Goal: Task Accomplishment & Management: Use online tool/utility

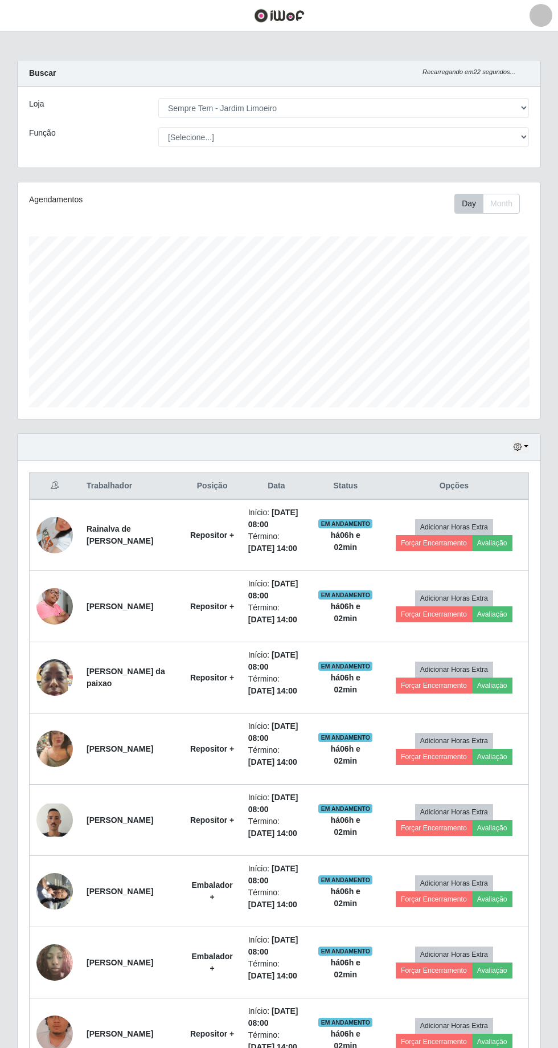
select select "508"
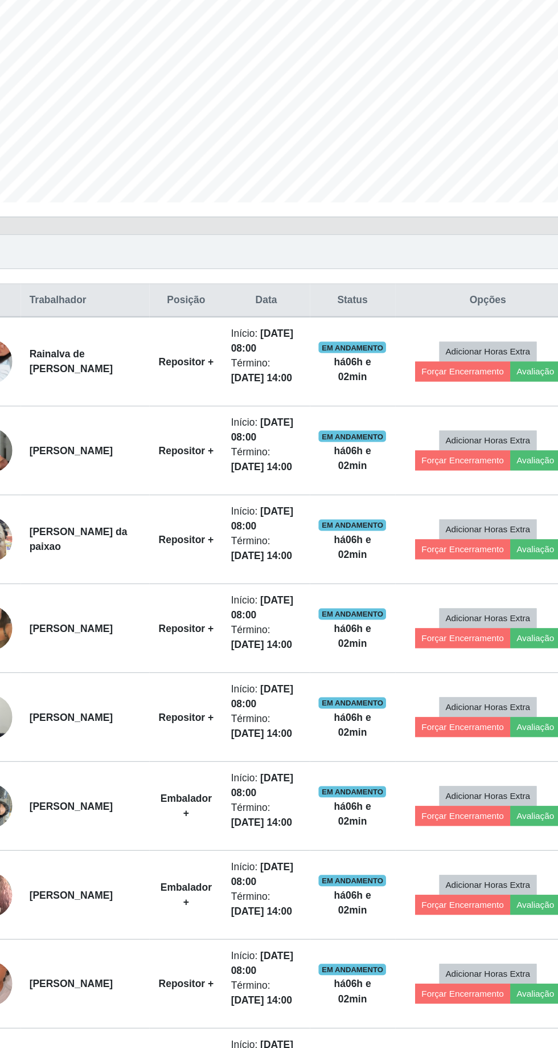
scroll to position [236, 523]
click at [430, 397] on button "Forçar Encerramento" at bounding box center [434, 404] width 76 height 16
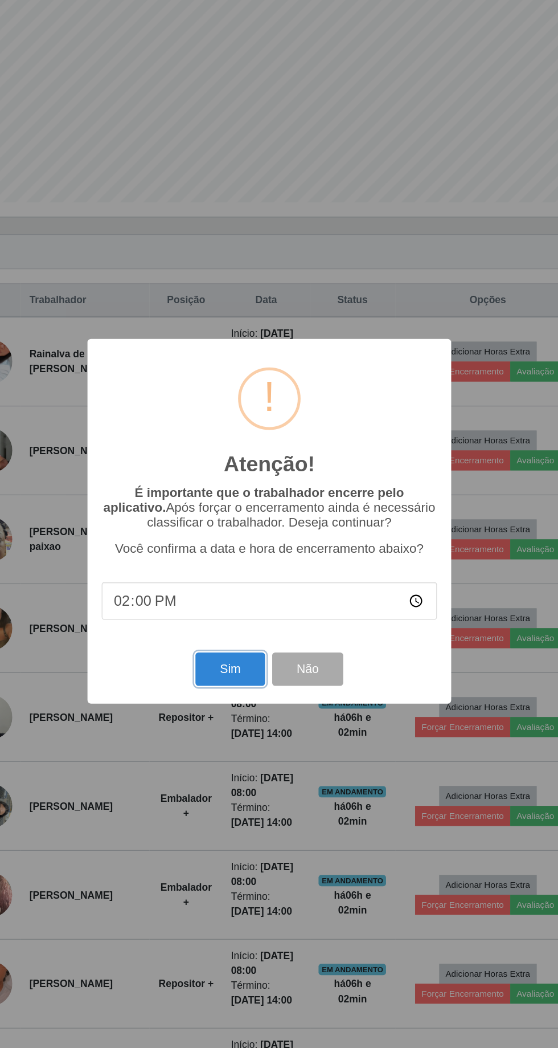
click at [248, 643] on button "Sim" at bounding box center [247, 642] width 55 height 27
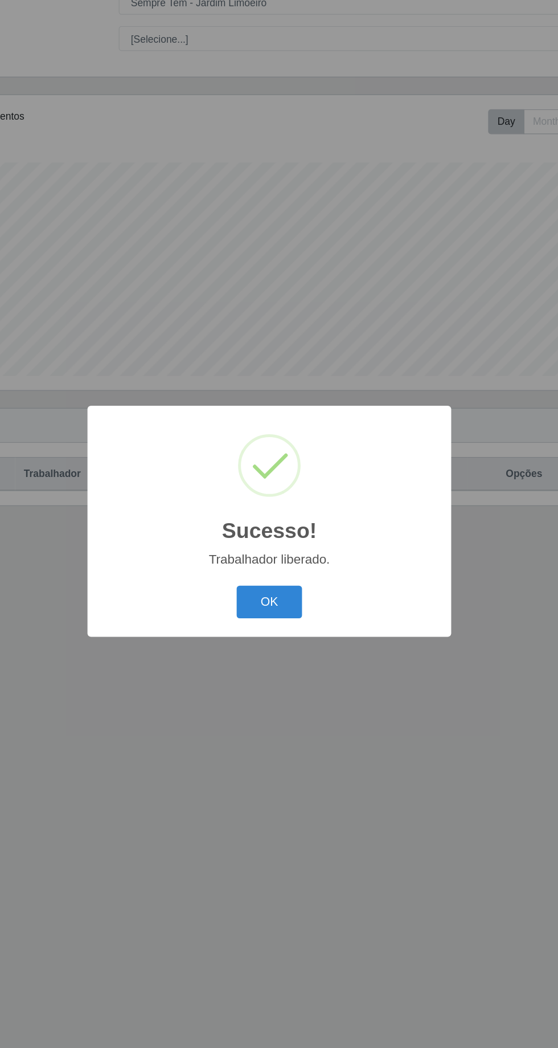
scroll to position [75, 0]
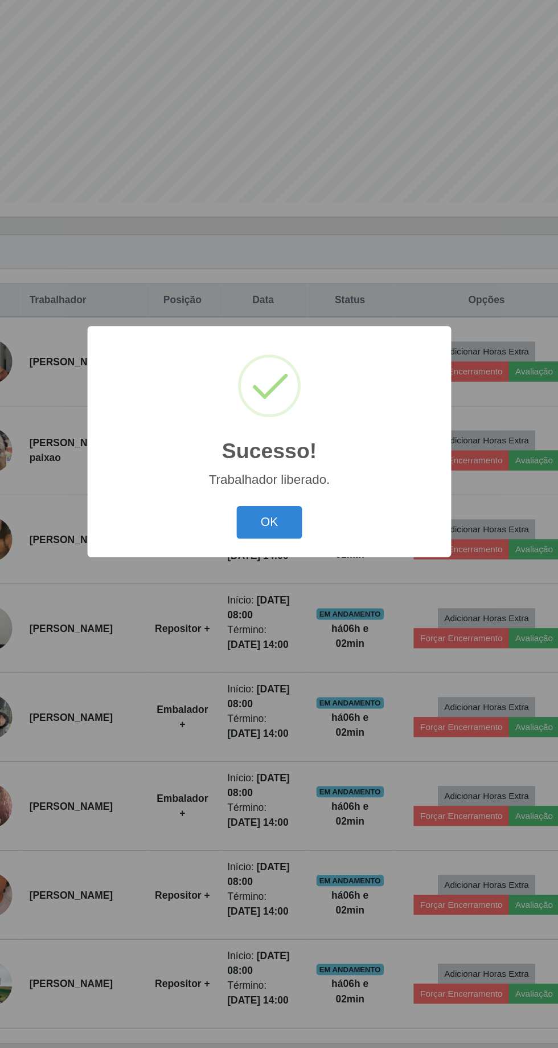
click at [297, 582] on button "OK" at bounding box center [279, 588] width 53 height 27
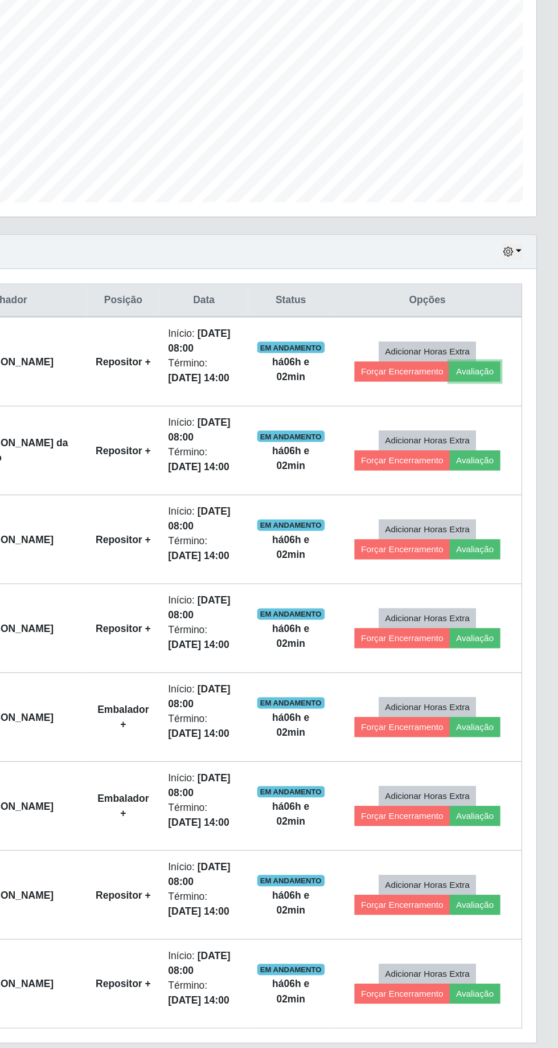
click at [499, 464] on button "Avaliação" at bounding box center [491, 468] width 40 height 16
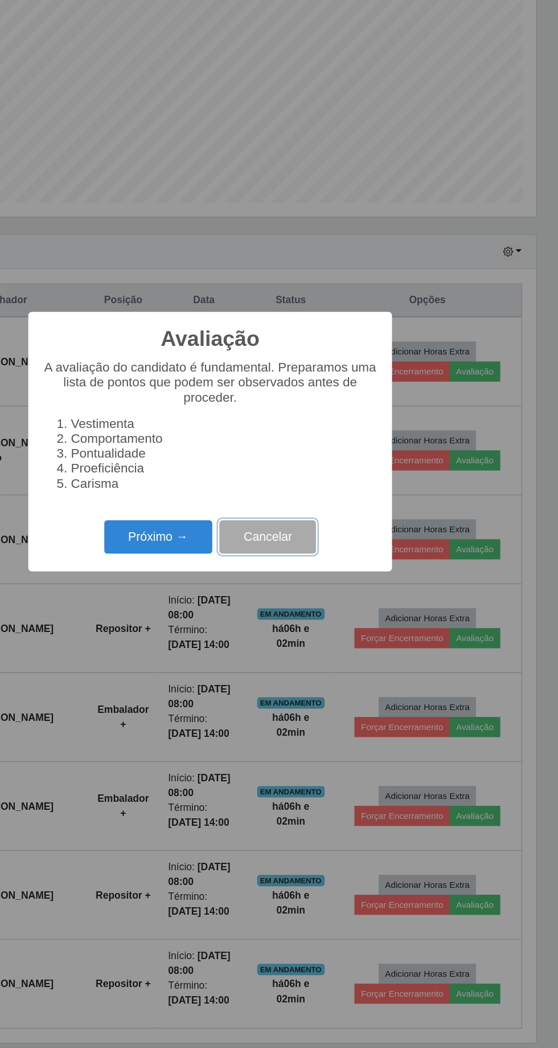
click at [332, 600] on button "Cancelar" at bounding box center [325, 600] width 77 height 27
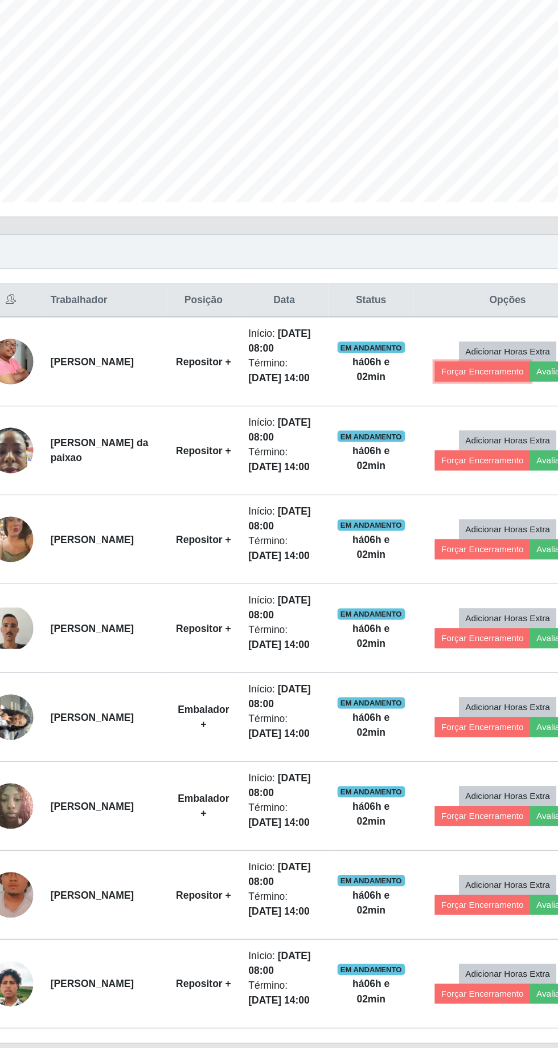
click at [421, 460] on button "Forçar Encerramento" at bounding box center [433, 468] width 76 height 16
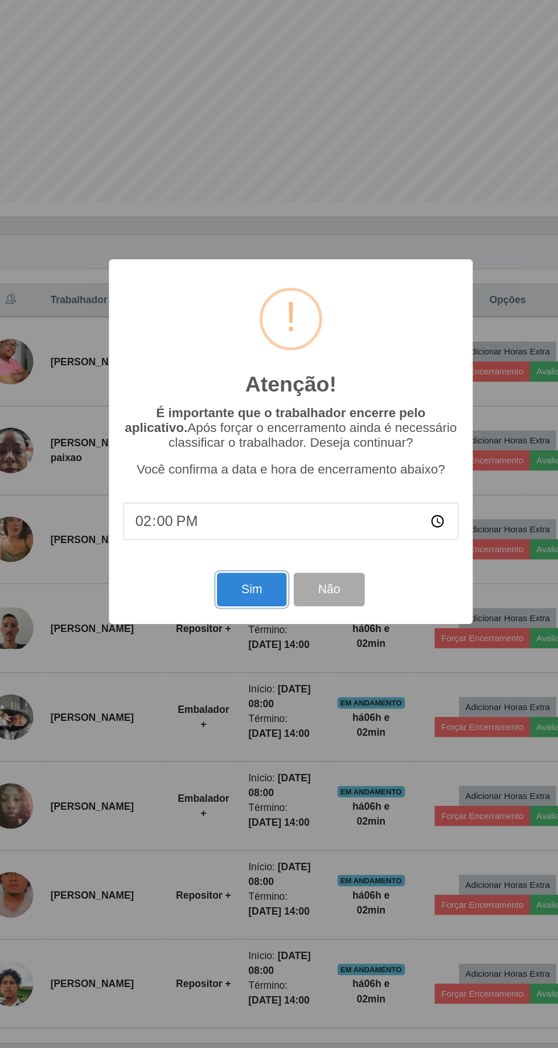
click at [253, 649] on button "Sim" at bounding box center [247, 642] width 55 height 27
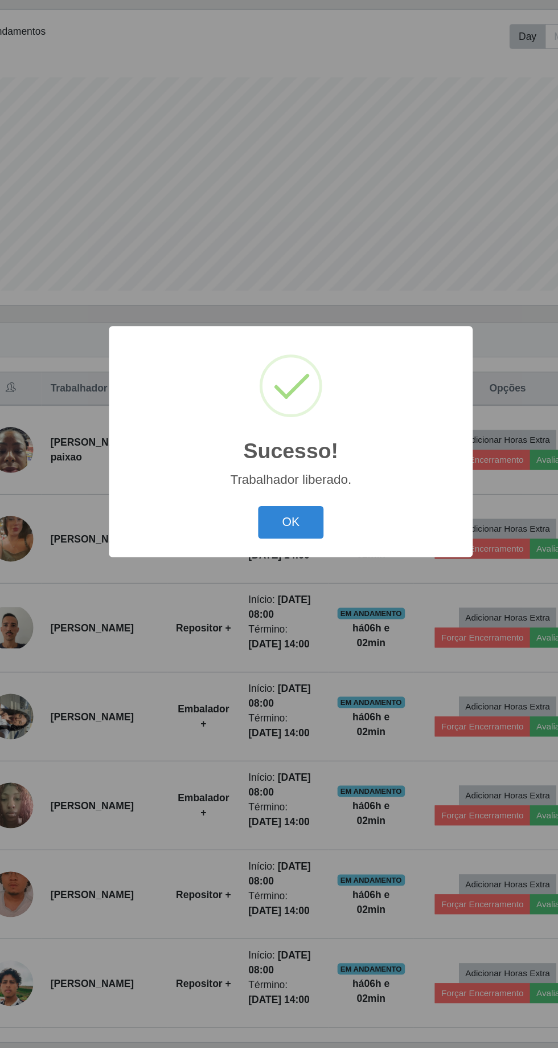
click at [285, 595] on button "OK" at bounding box center [279, 588] width 53 height 27
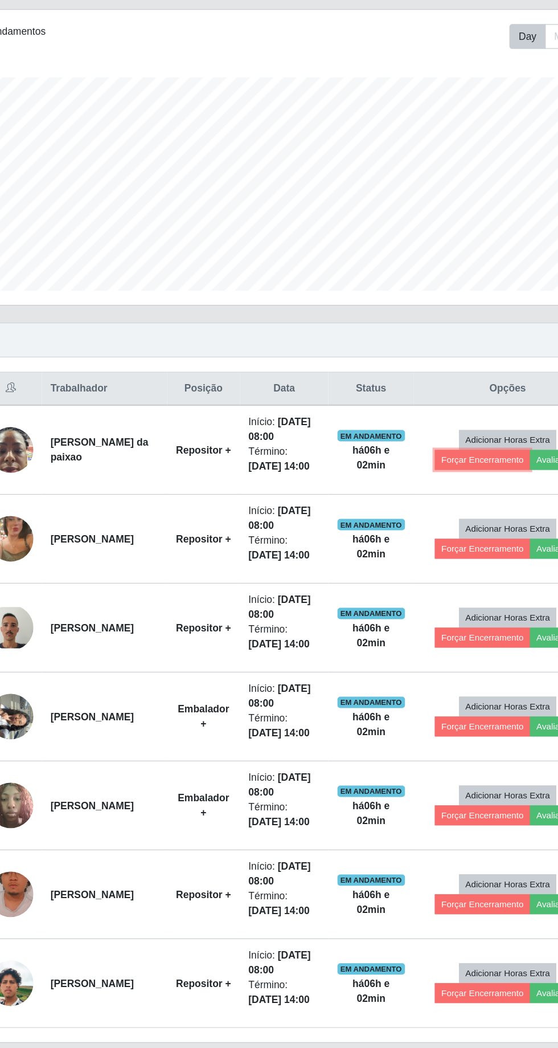
click at [415, 530] on button "Forçar Encerramento" at bounding box center [433, 538] width 76 height 16
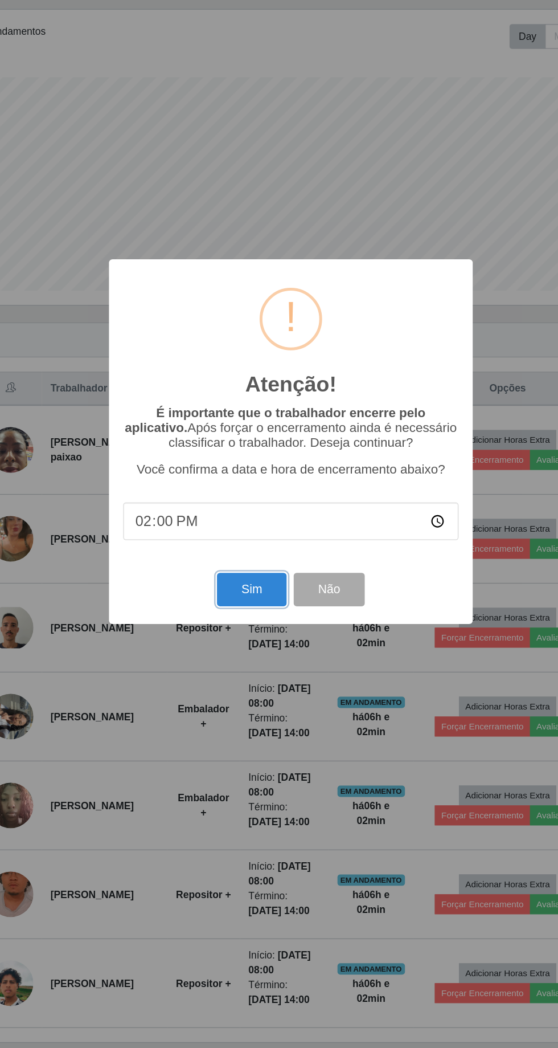
click at [256, 648] on button "Sim" at bounding box center [247, 642] width 55 height 27
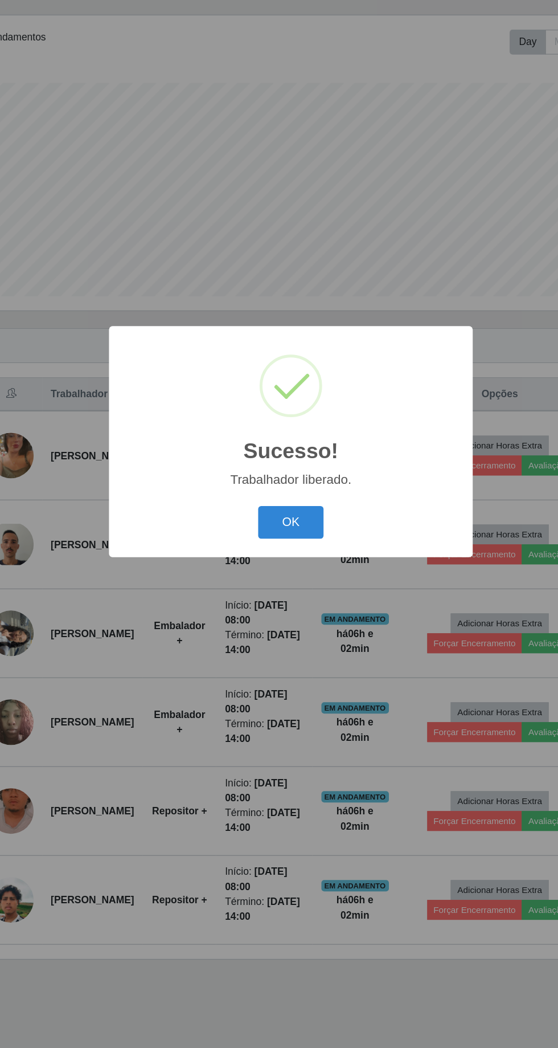
click at [287, 587] on button "OK" at bounding box center [279, 588] width 53 height 27
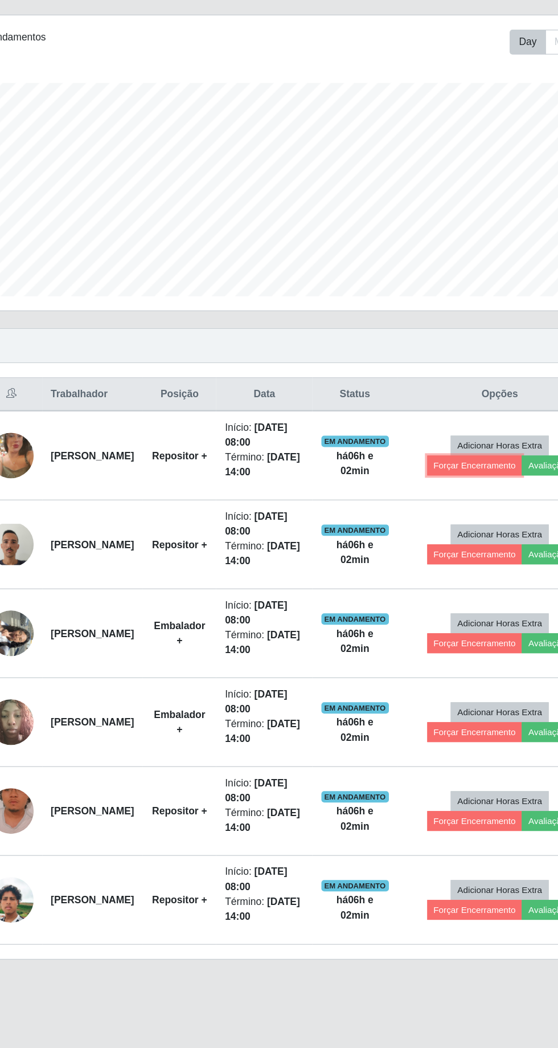
click at [431, 535] on button "Forçar Encerramento" at bounding box center [427, 543] width 76 height 16
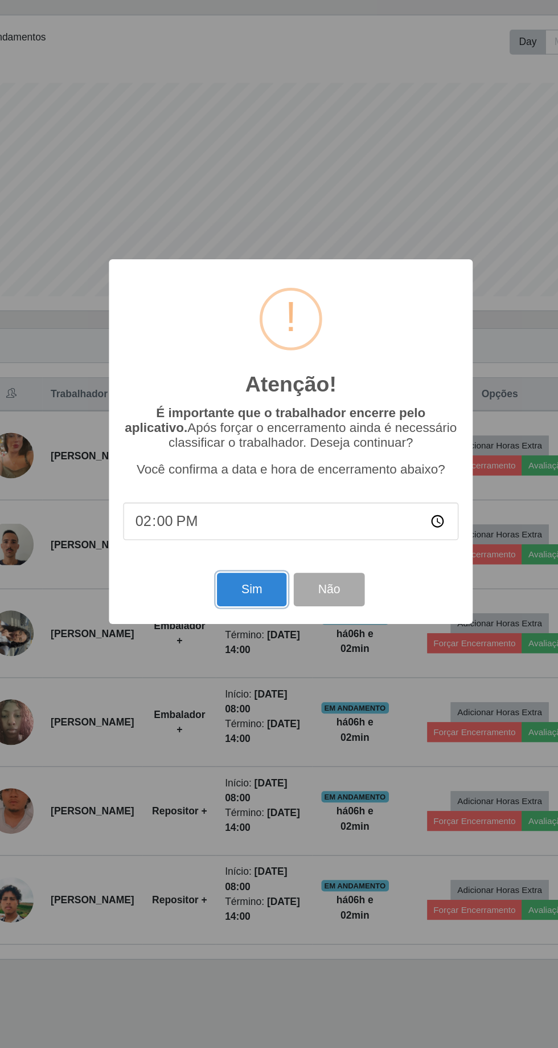
click at [247, 648] on button "Sim" at bounding box center [247, 642] width 55 height 27
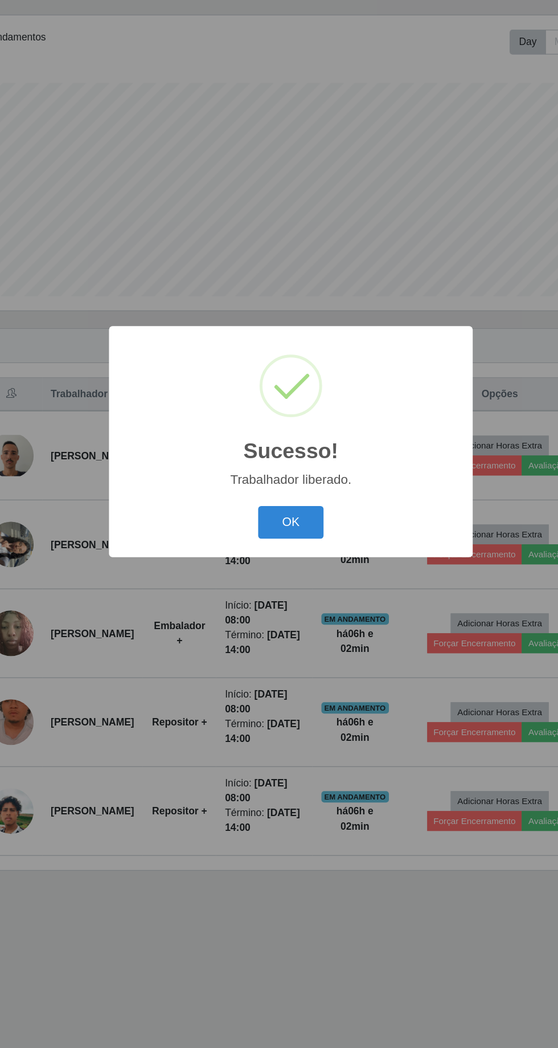
click at [284, 593] on button "OK" at bounding box center [279, 588] width 53 height 27
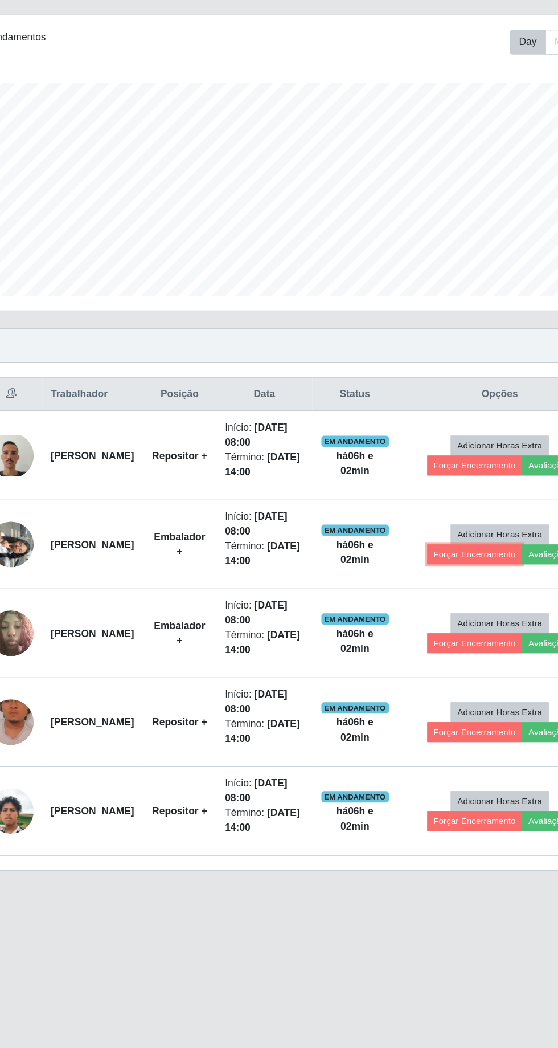
click at [414, 606] on button "Forçar Encerramento" at bounding box center [427, 614] width 76 height 16
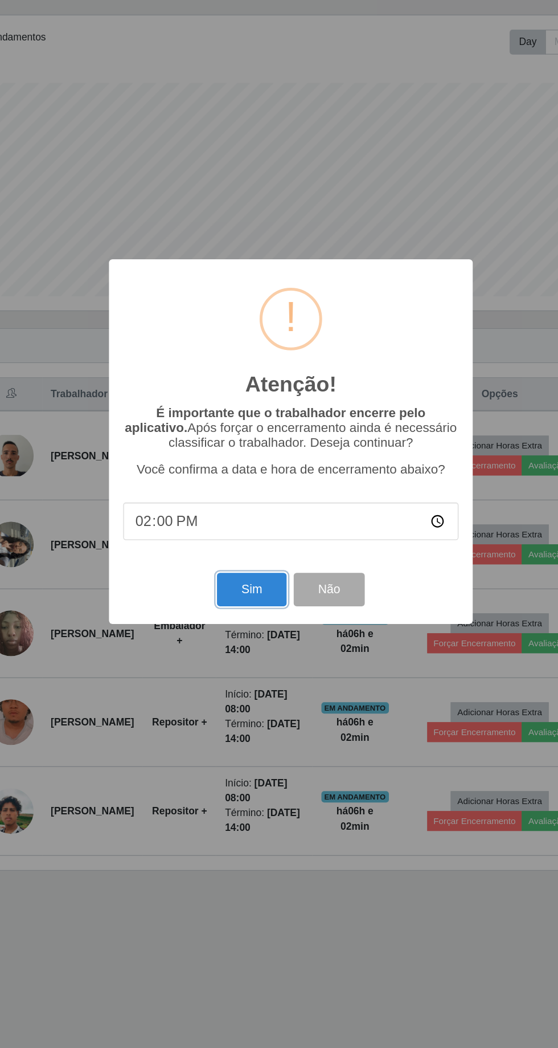
click at [256, 636] on button "Sim" at bounding box center [247, 642] width 55 height 27
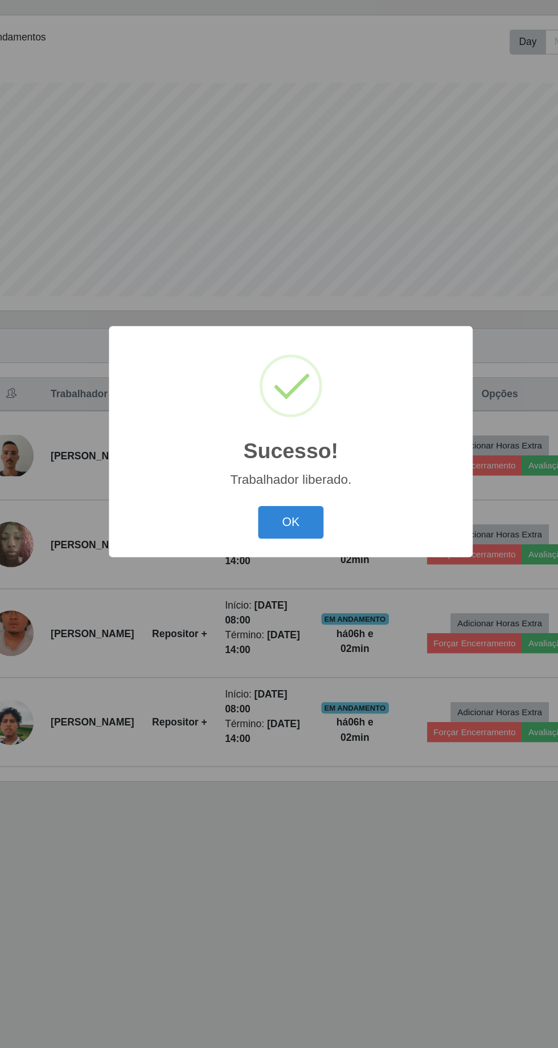
click at [295, 591] on button "OK" at bounding box center [279, 588] width 53 height 27
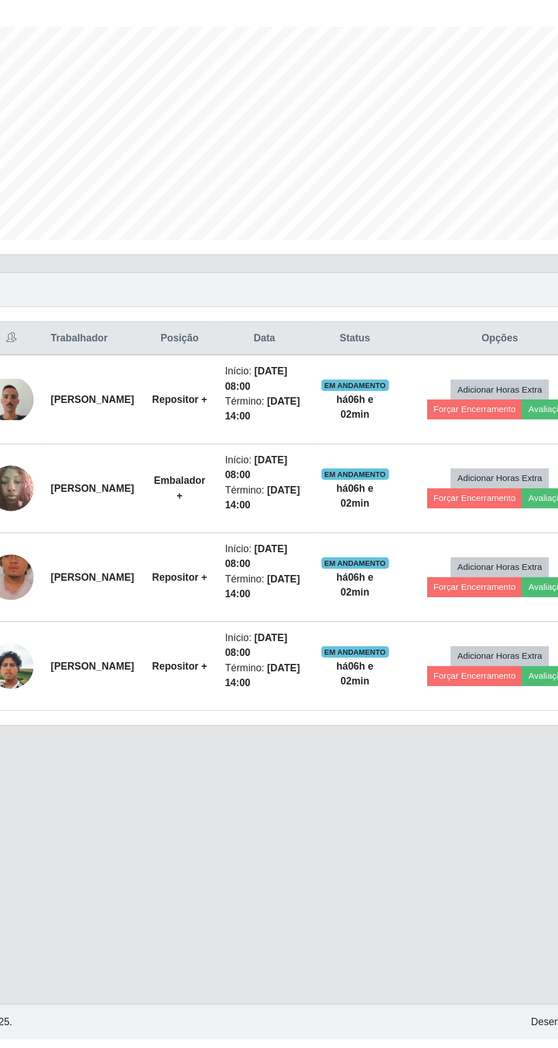
scroll to position [0, 0]
click at [415, 681] on button "Forçar Encerramento" at bounding box center [427, 685] width 76 height 16
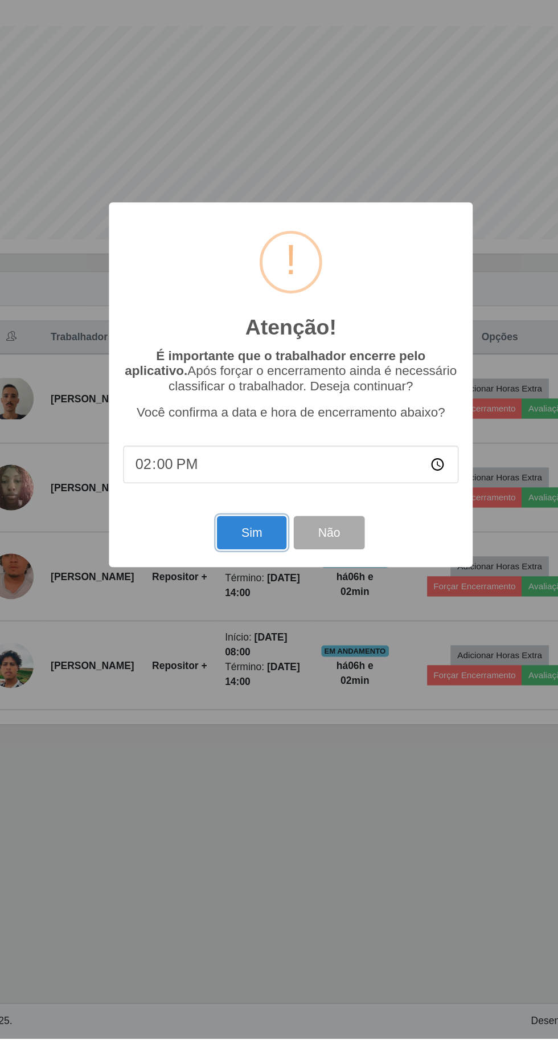
click at [250, 656] on button "Sim" at bounding box center [247, 642] width 55 height 27
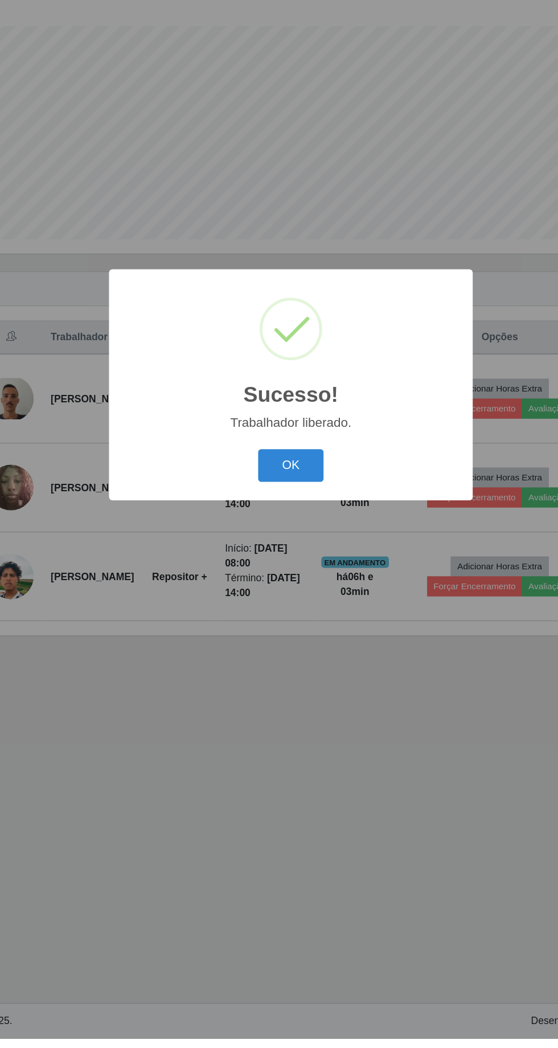
click at [287, 602] on button "OK" at bounding box center [279, 588] width 53 height 27
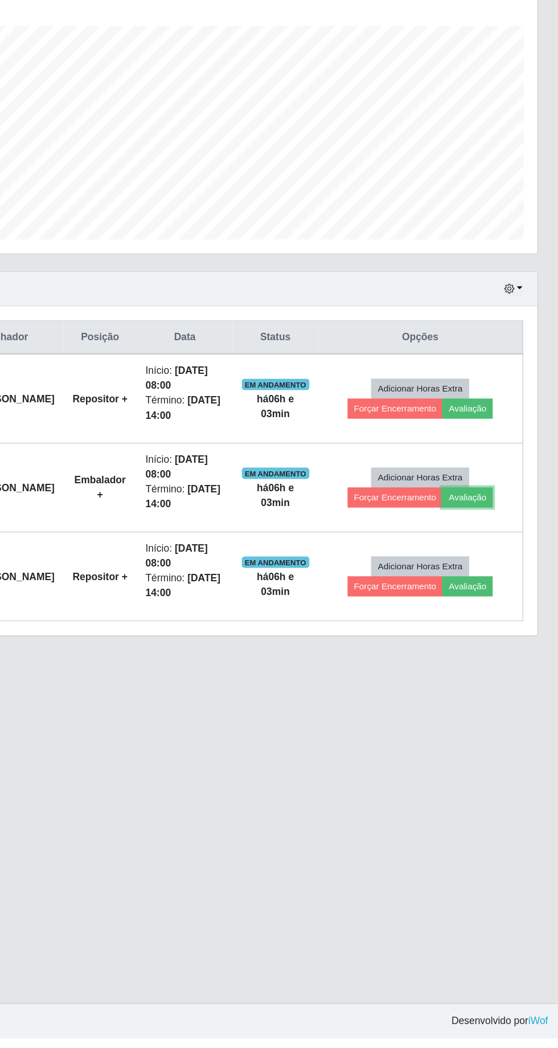
click at [505, 614] on button "Avaliação" at bounding box center [484, 614] width 40 height 16
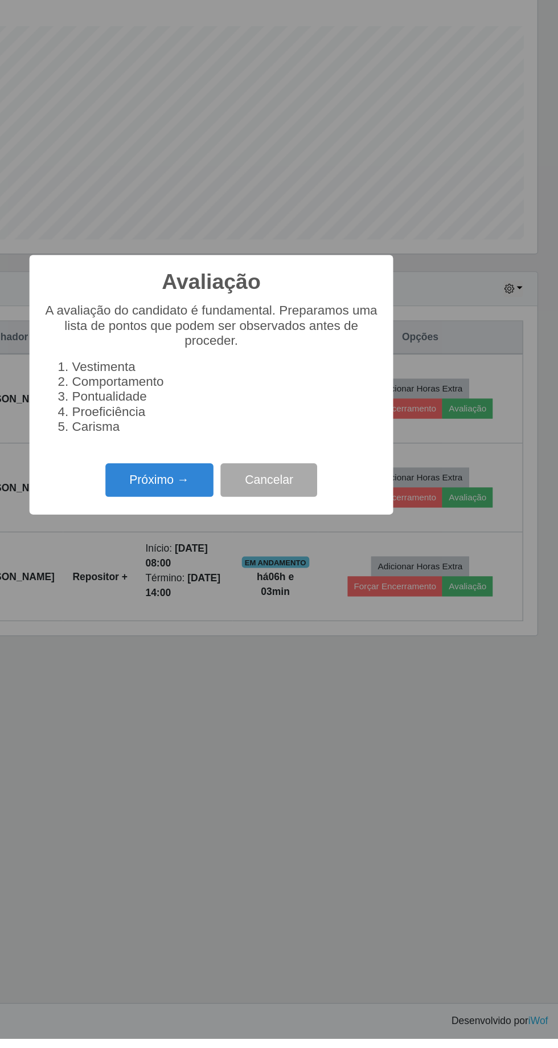
click at [254, 614] on button "Próximo →" at bounding box center [237, 600] width 87 height 27
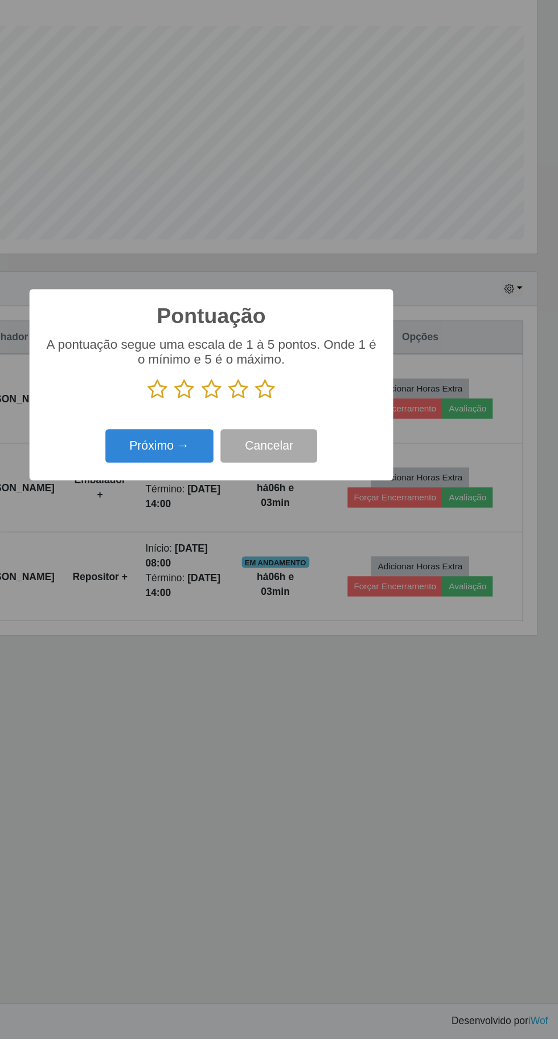
click at [326, 536] on icon at bounding box center [322, 527] width 16 height 17
click at [314, 536] on input "radio" at bounding box center [314, 536] width 0 height 0
click at [328, 536] on icon at bounding box center [322, 527] width 16 height 17
click at [314, 536] on input "radio" at bounding box center [314, 536] width 0 height 0
click at [245, 586] on button "Próximo →" at bounding box center [237, 572] width 87 height 27
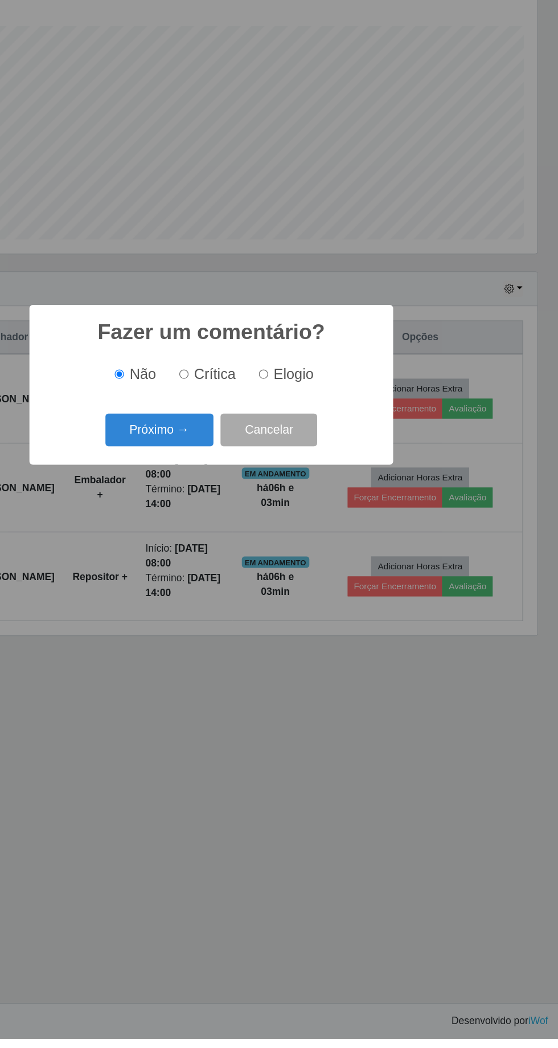
click at [251, 574] on button "Próximo →" at bounding box center [237, 560] width 87 height 27
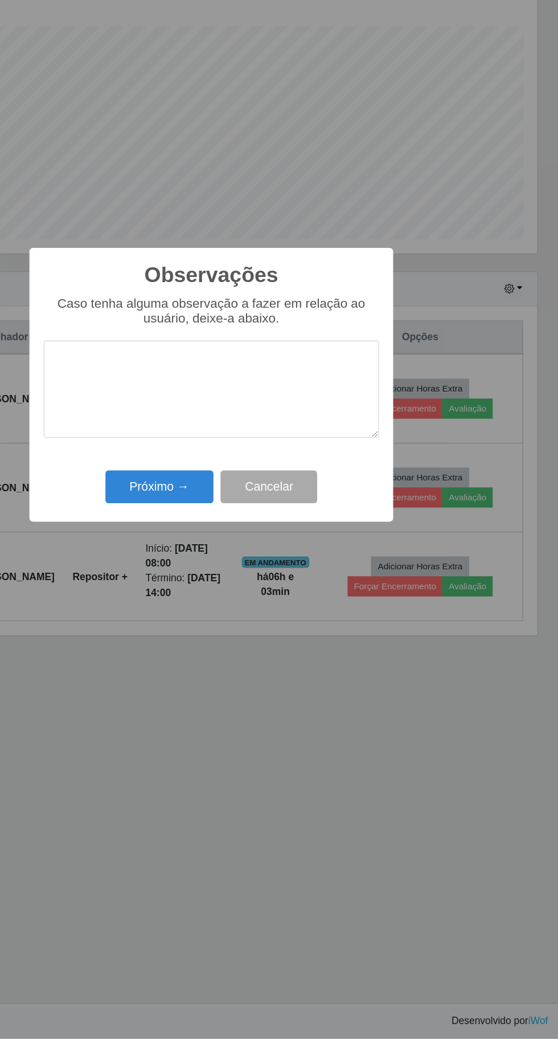
scroll to position [13, 0]
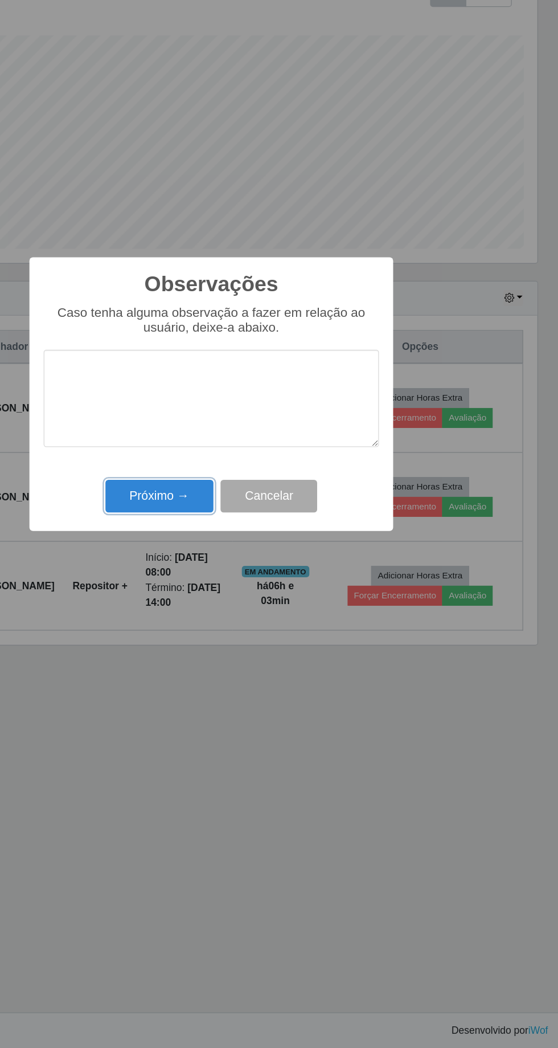
click at [260, 600] on button "Próximo →" at bounding box center [237, 606] width 87 height 27
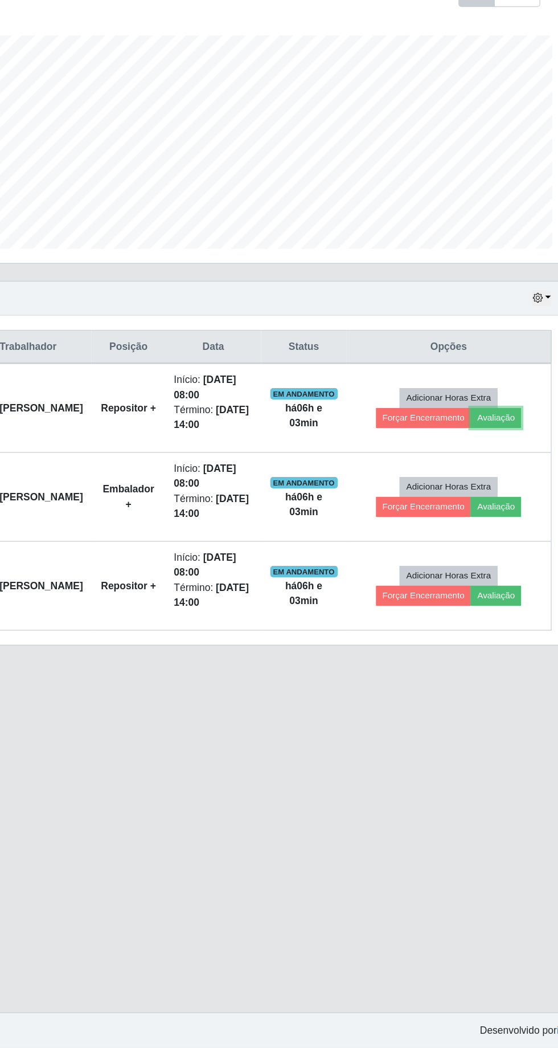
click at [495, 535] on button "Avaliação" at bounding box center [484, 543] width 40 height 16
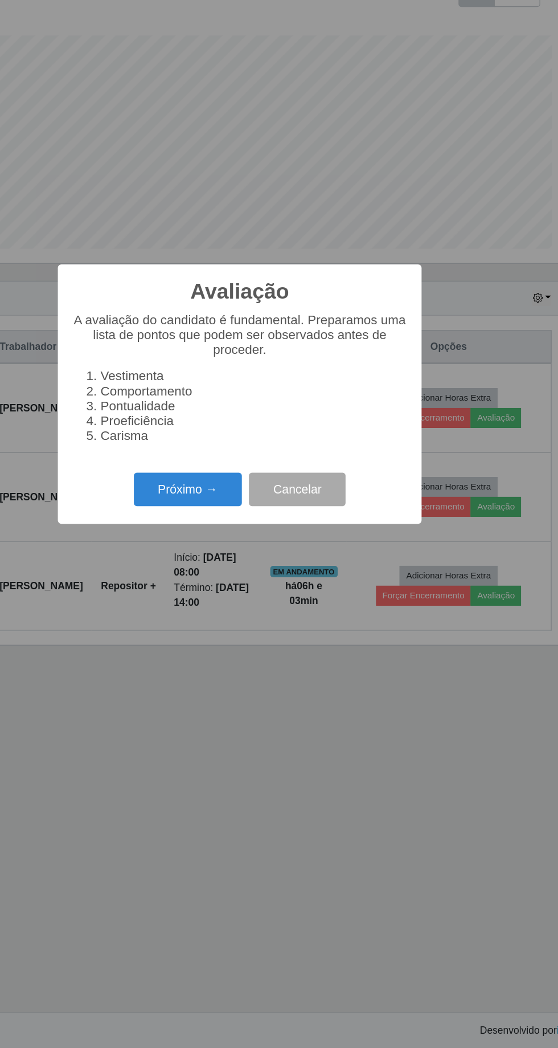
click at [244, 599] on button "Próximo →" at bounding box center [237, 600] width 87 height 27
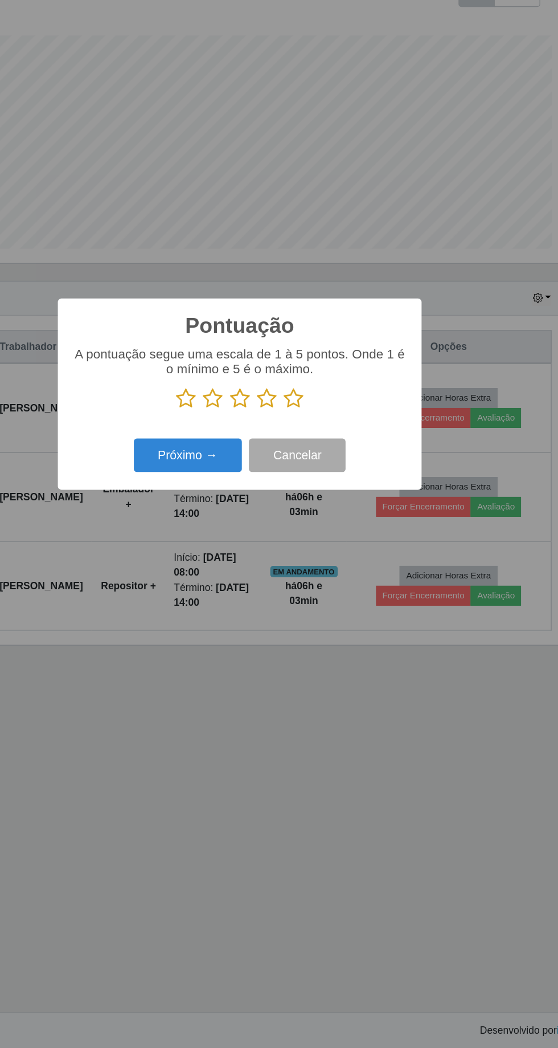
click at [322, 522] on icon at bounding box center [322, 527] width 16 height 17
click at [314, 536] on input "radio" at bounding box center [314, 536] width 0 height 0
click at [263, 562] on button "Próximo →" at bounding box center [237, 572] width 87 height 27
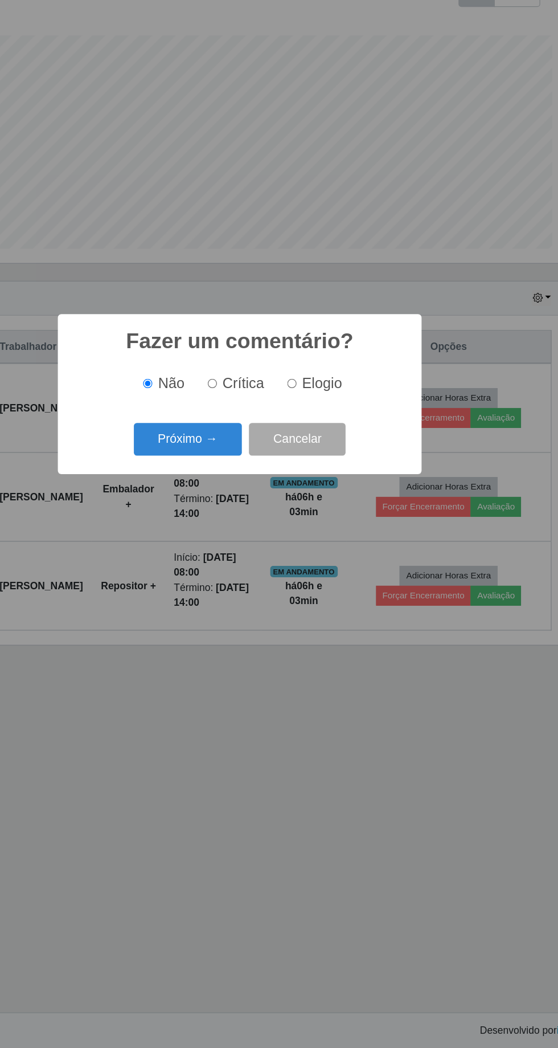
click at [248, 565] on button "Próximo →" at bounding box center [237, 560] width 87 height 27
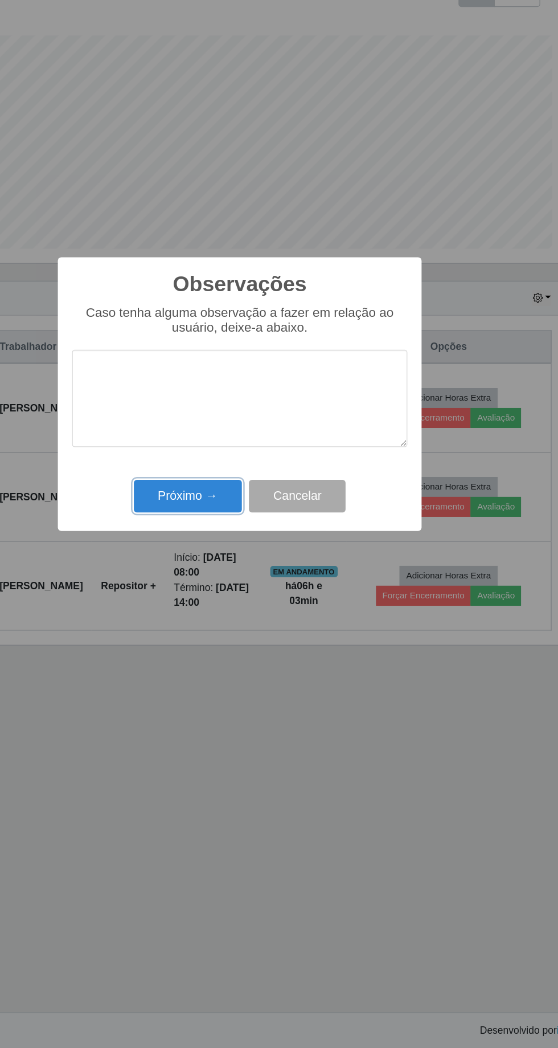
click at [260, 614] on button "Próximo →" at bounding box center [237, 606] width 87 height 27
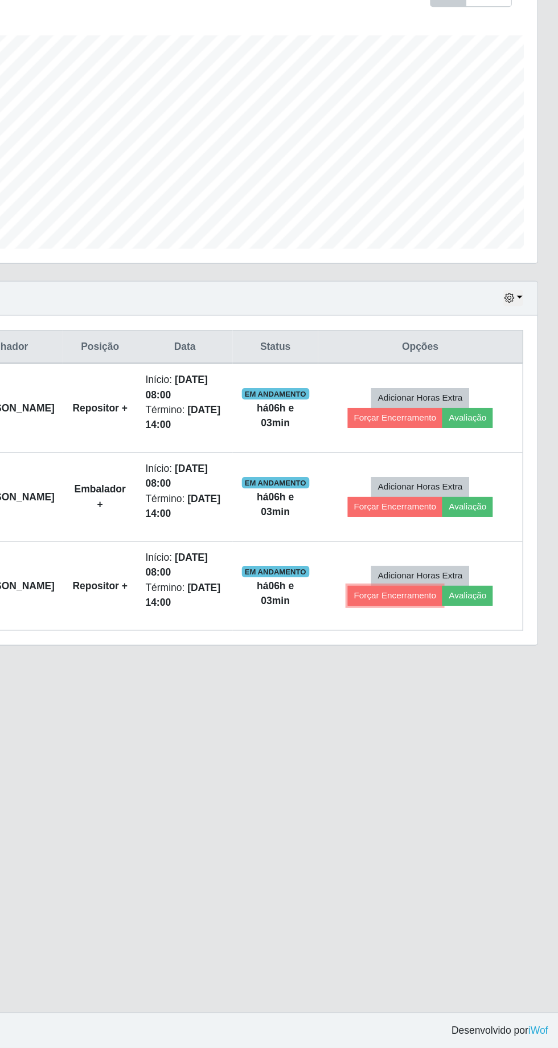
click at [422, 677] on button "Forçar Encerramento" at bounding box center [427, 685] width 76 height 16
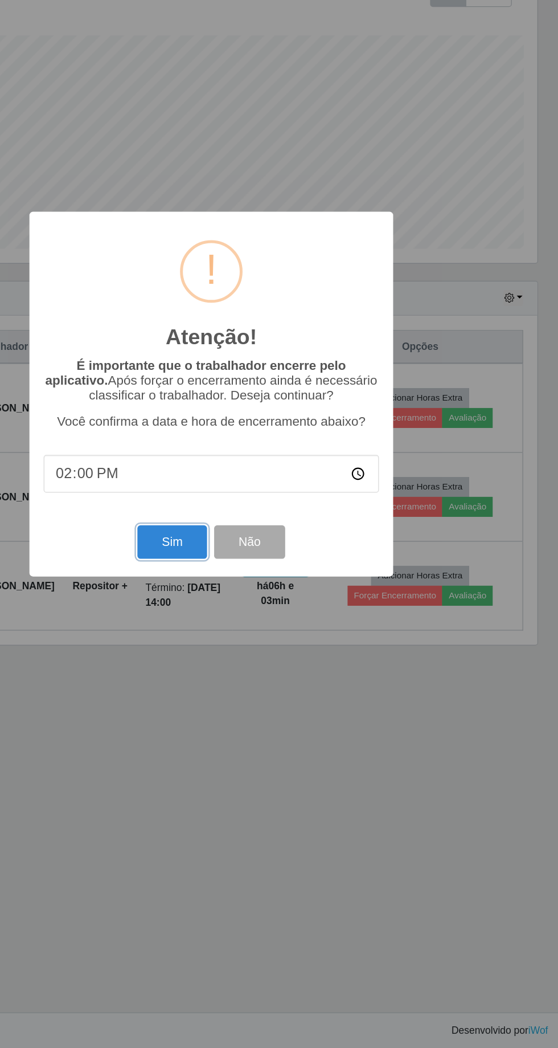
click at [258, 650] on button "Sim" at bounding box center [247, 642] width 55 height 27
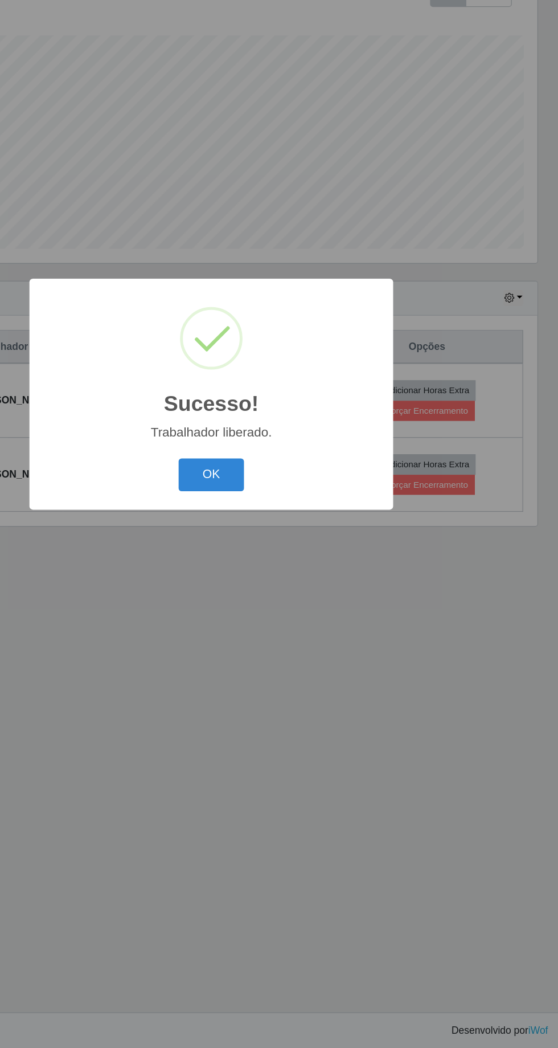
click at [291, 599] on button "OK" at bounding box center [279, 588] width 53 height 27
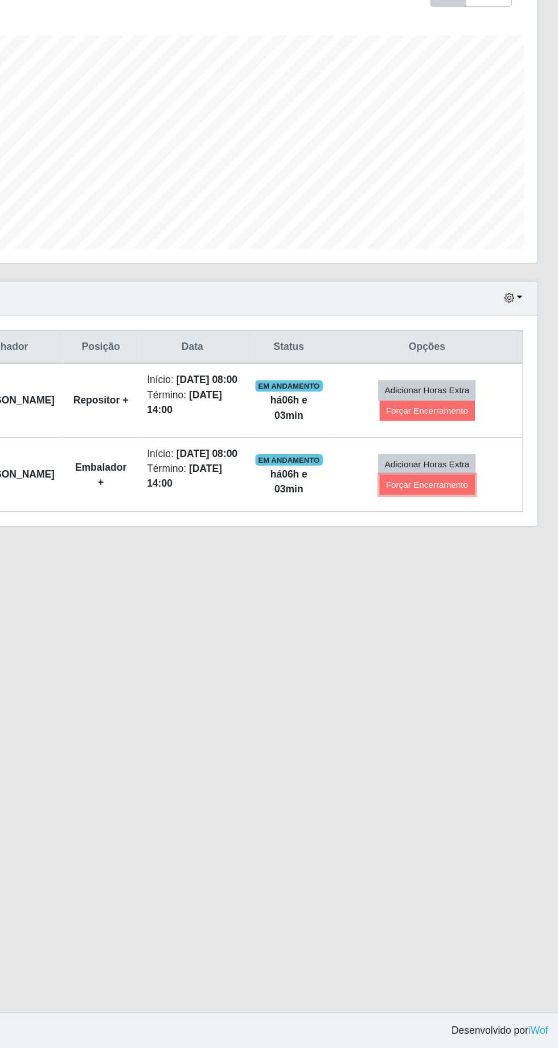
click at [467, 598] on button "Forçar Encerramento" at bounding box center [452, 597] width 76 height 16
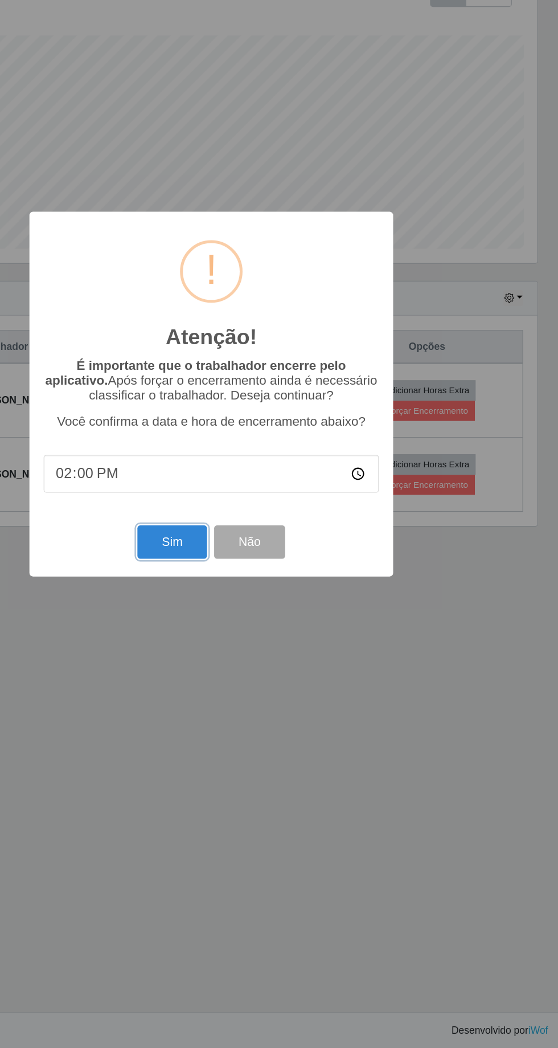
click at [243, 640] on button "Sim" at bounding box center [247, 642] width 55 height 27
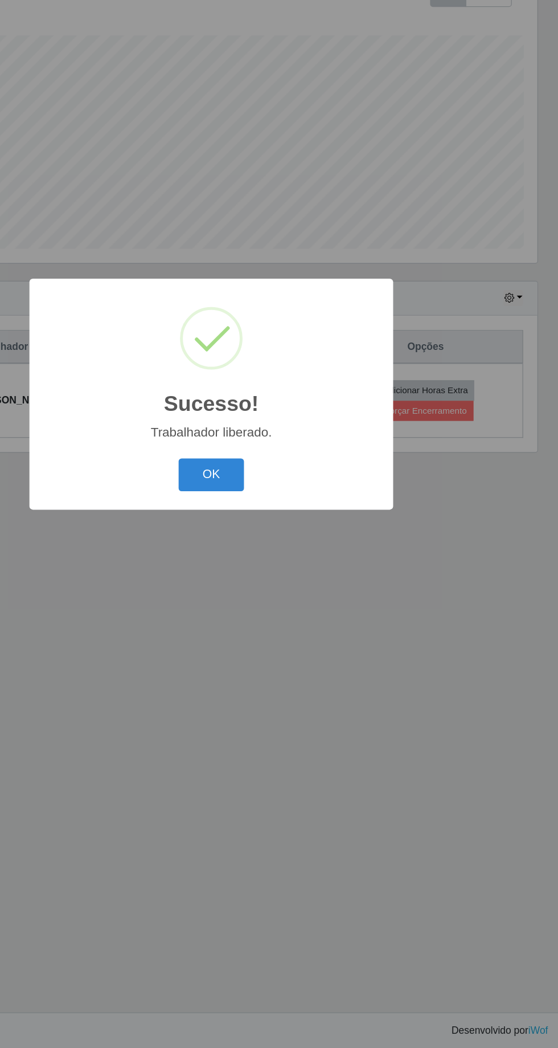
click at [285, 598] on button "OK" at bounding box center [279, 588] width 53 height 27
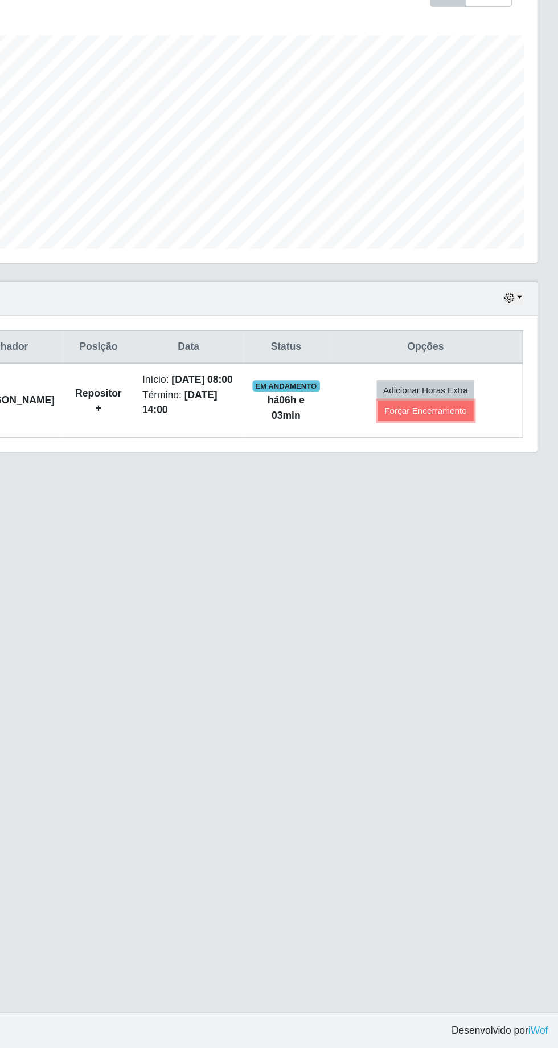
click at [456, 529] on button "Forçar Encerramento" at bounding box center [451, 537] width 76 height 16
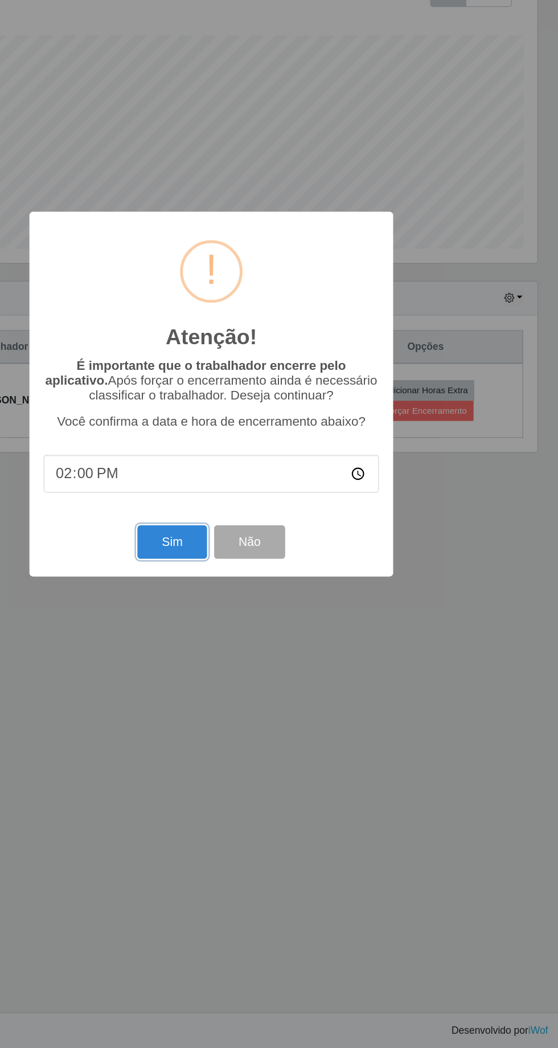
click at [238, 647] on button "Sim" at bounding box center [247, 642] width 55 height 27
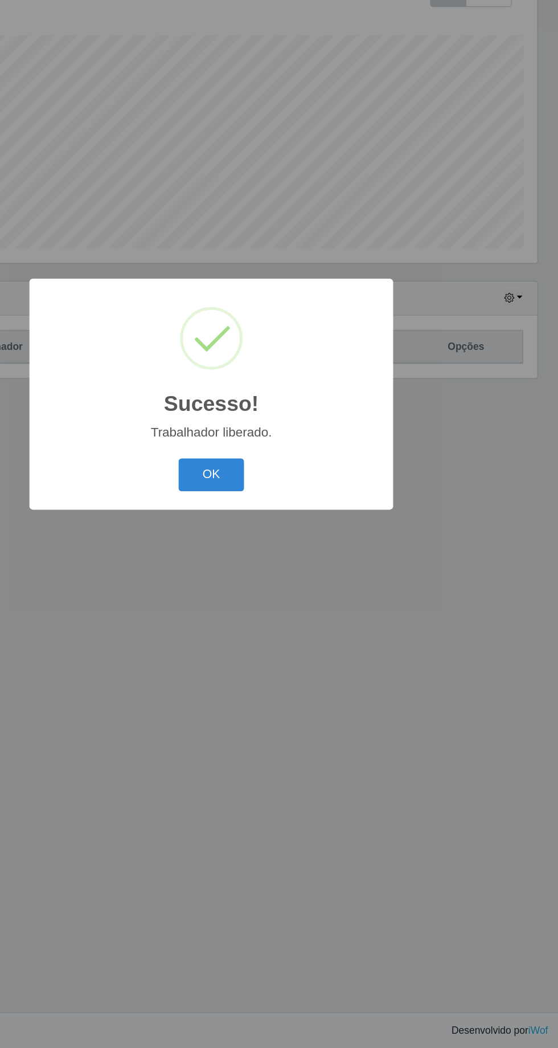
click at [301, 597] on button "OK" at bounding box center [279, 588] width 53 height 27
